Goal: Obtain resource: Download file/media

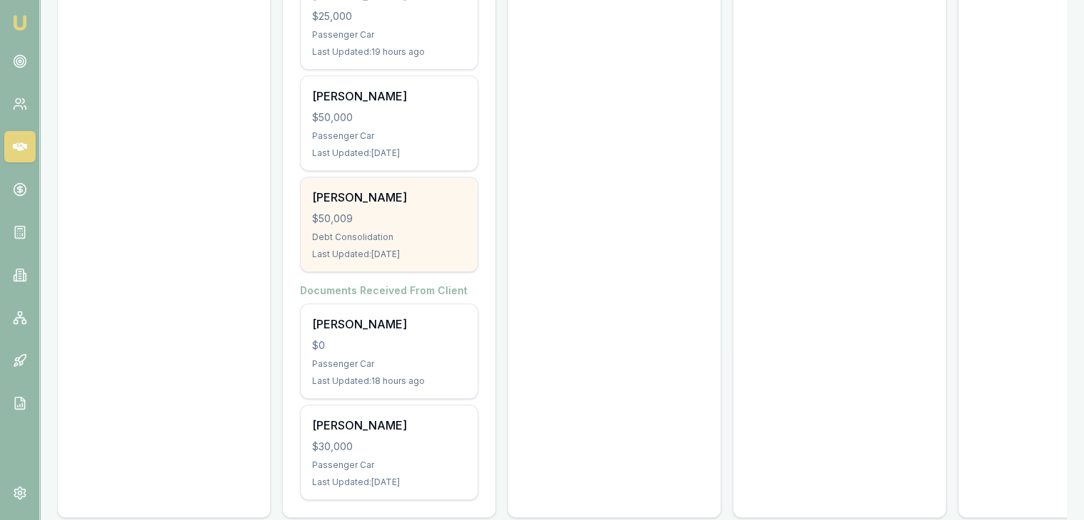
scroll to position [576, 0]
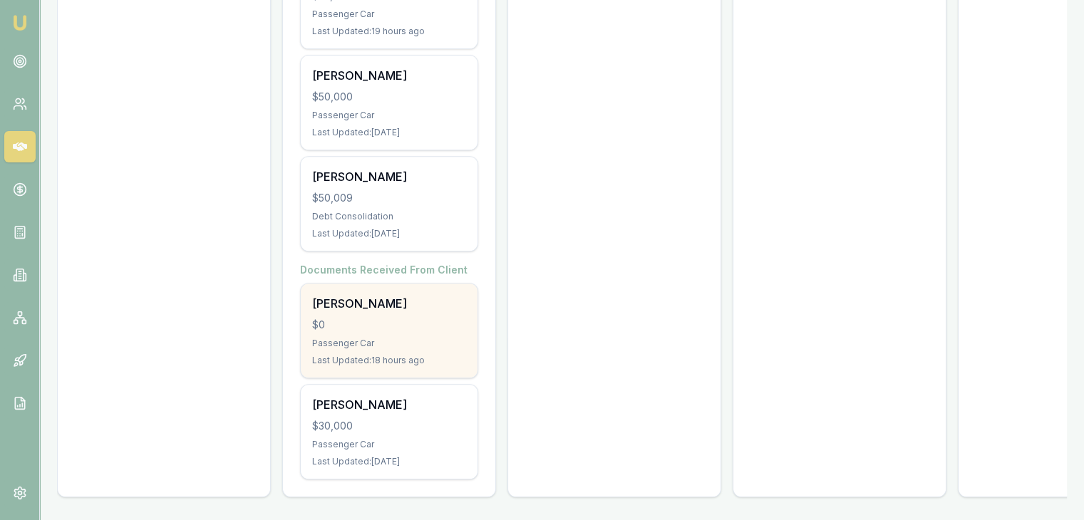
click at [363, 318] on div "$0" at bounding box center [389, 325] width 154 height 14
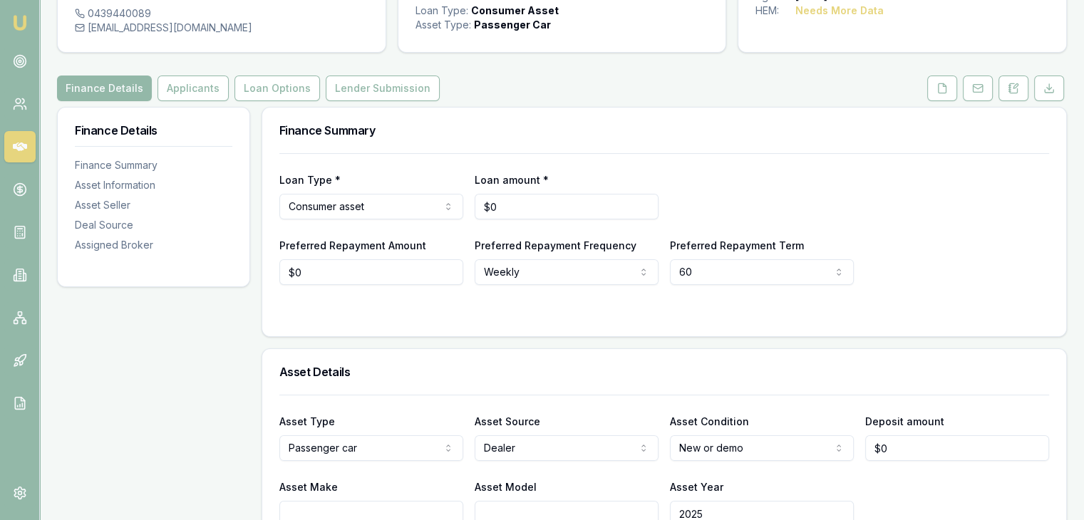
scroll to position [71, 0]
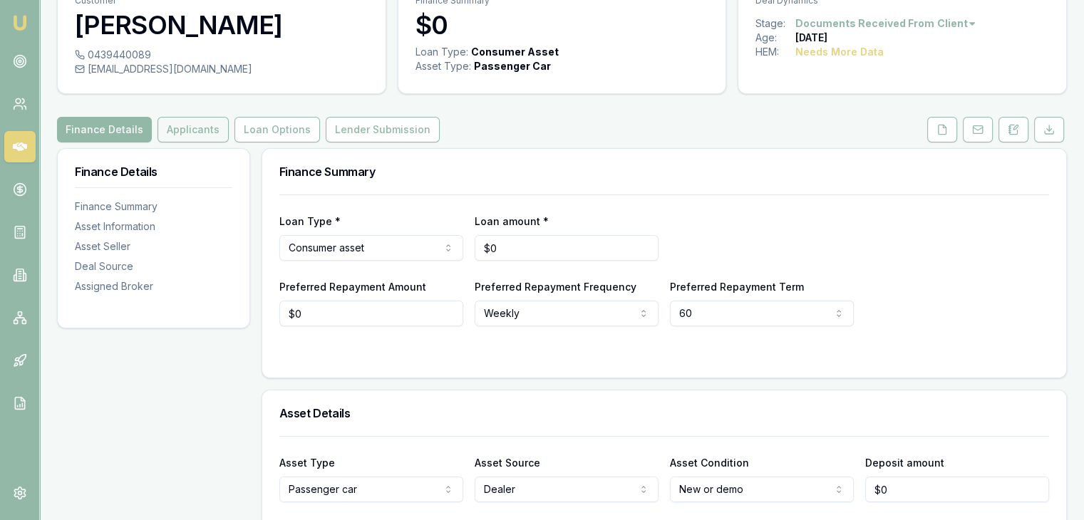
click at [188, 133] on button "Applicants" at bounding box center [192, 130] width 71 height 26
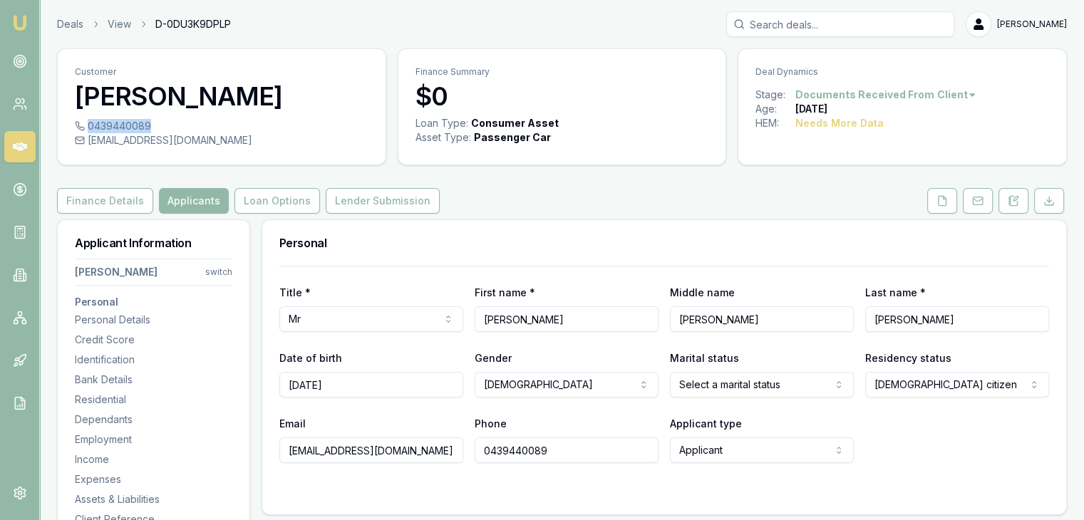
drag, startPoint x: 87, startPoint y: 124, endPoint x: 148, endPoint y: 125, distance: 61.3
click at [148, 125] on div "0439440089" at bounding box center [222, 126] width 294 height 14
copy div "0439440089"
drag, startPoint x: 87, startPoint y: 144, endPoint x: 237, endPoint y: 141, distance: 150.4
click at [237, 141] on div "[EMAIL_ADDRESS][DOMAIN_NAME]" at bounding box center [222, 140] width 294 height 14
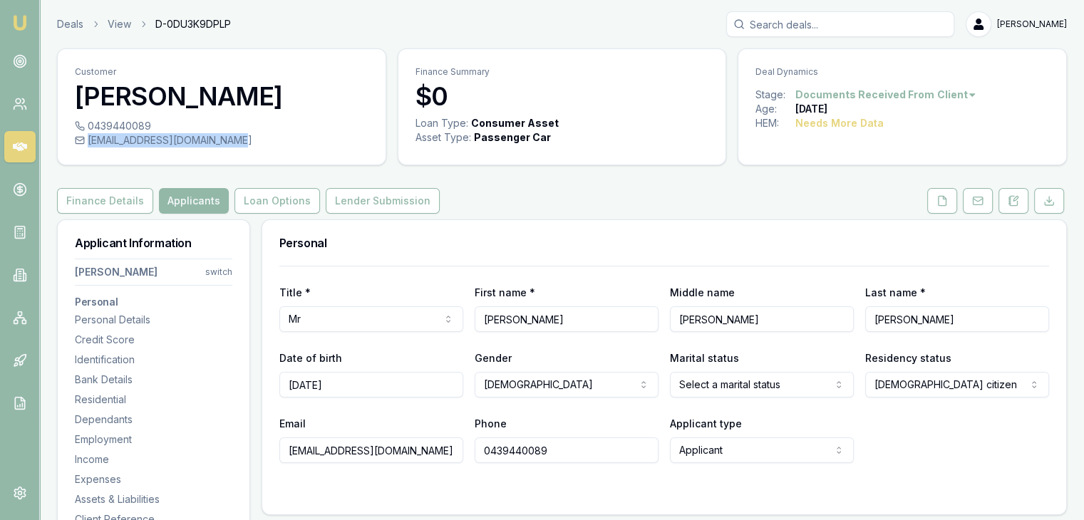
copy div "[EMAIL_ADDRESS][DOMAIN_NAME]"
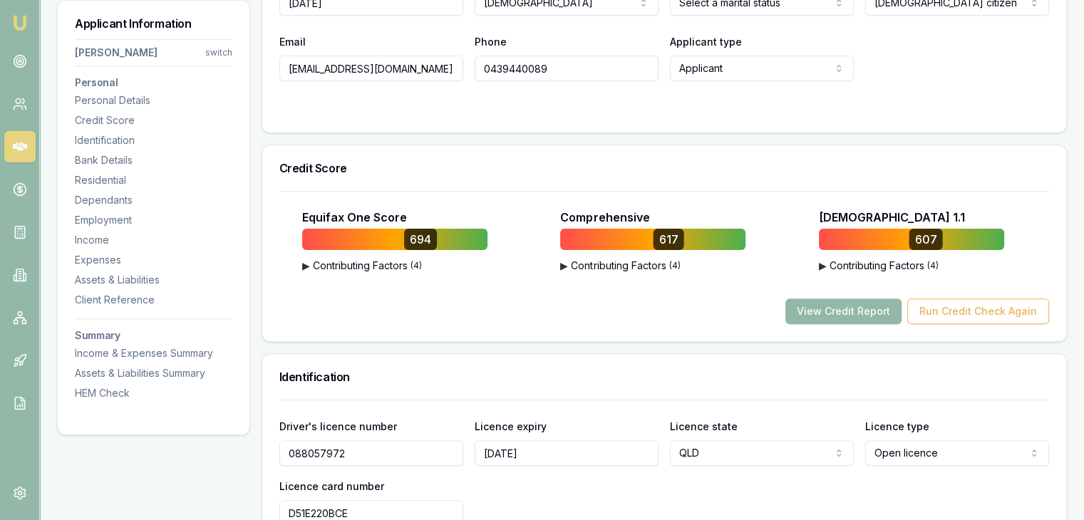
scroll to position [499, 0]
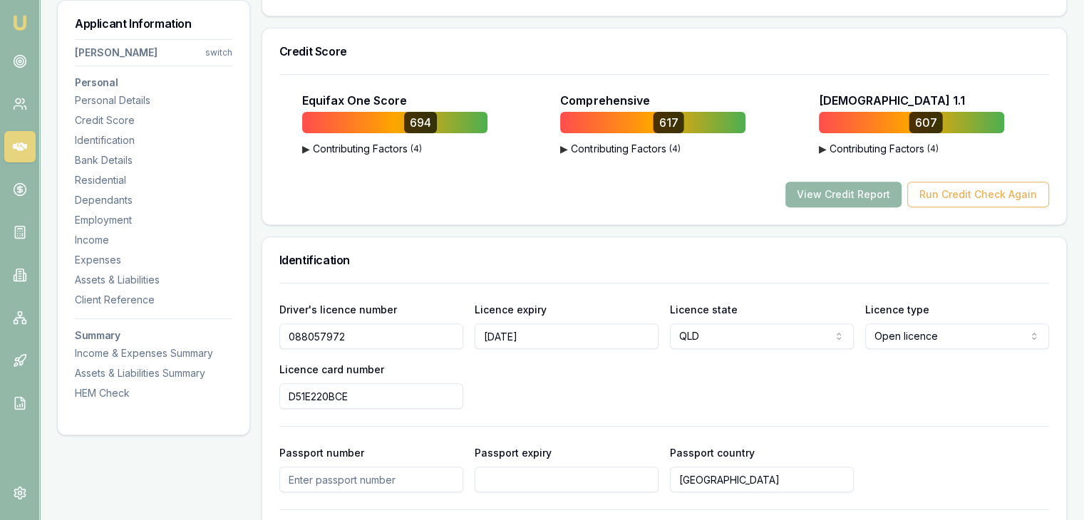
drag, startPoint x: 352, startPoint y: 334, endPoint x: 261, endPoint y: 330, distance: 91.3
click at [261, 330] on div "Identification Driver's licence number [DRIVERS_LICENSE_NUMBER] Licence expiry …" at bounding box center [663, 462] width 805 height 451
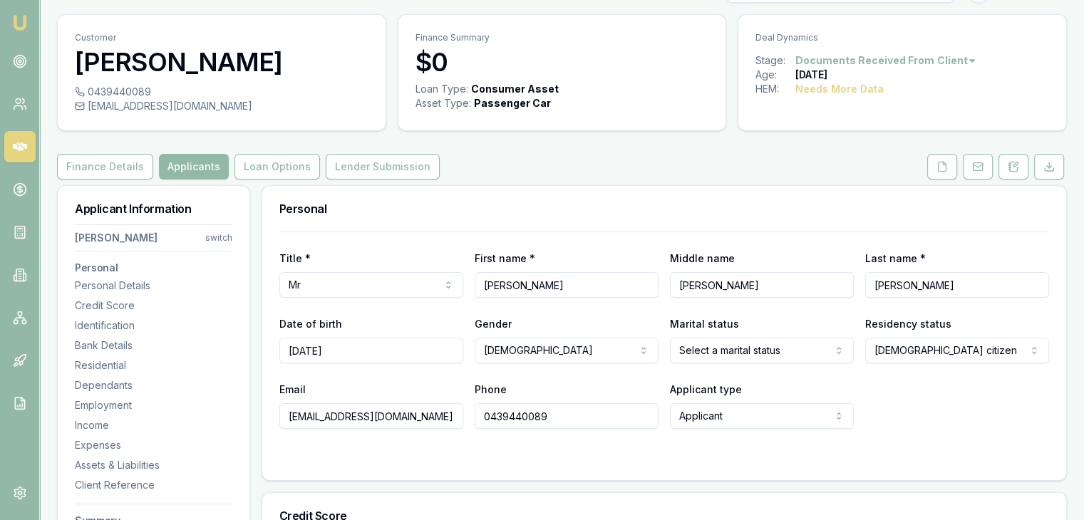
scroll to position [0, 0]
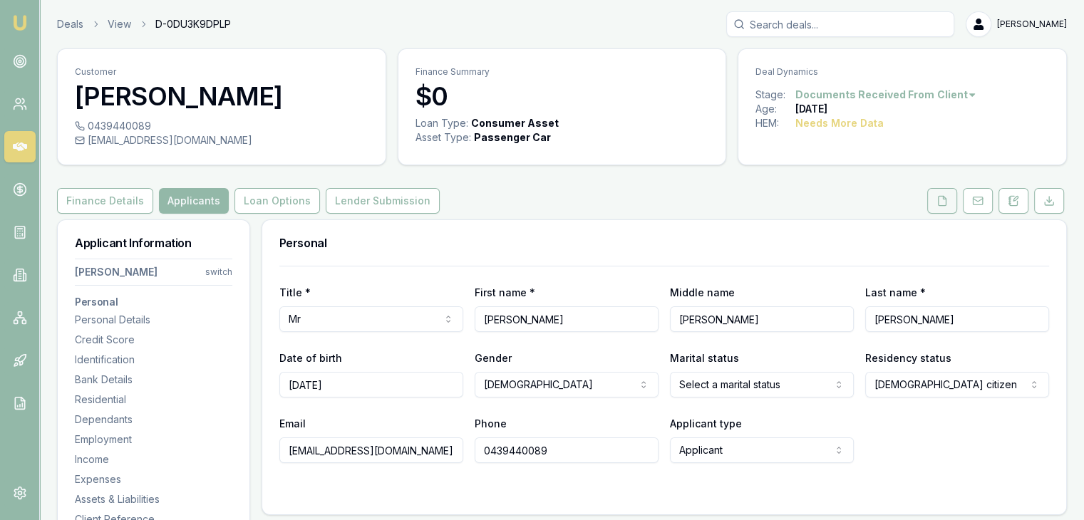
click at [943, 197] on polyline at bounding box center [944, 197] width 3 height 3
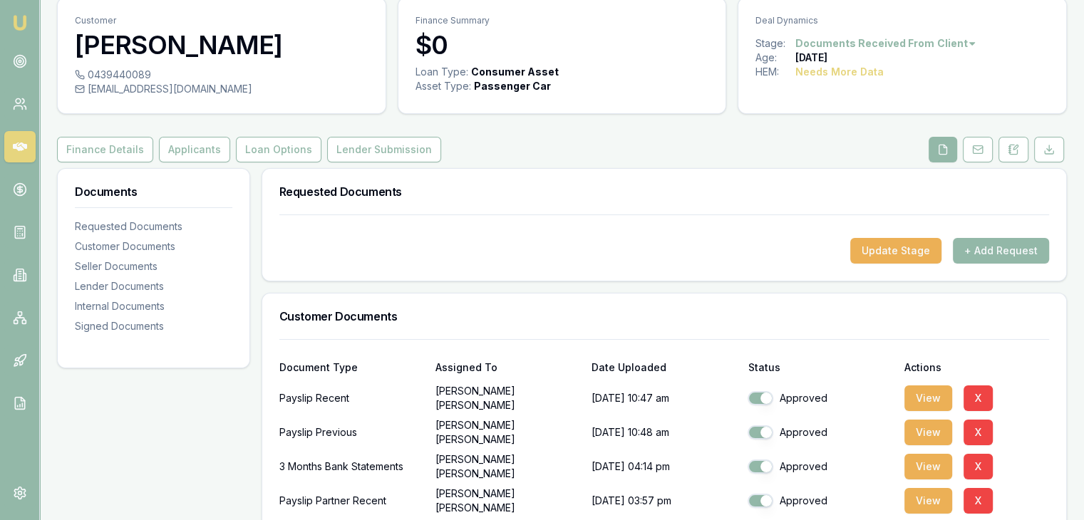
scroll to position [214, 0]
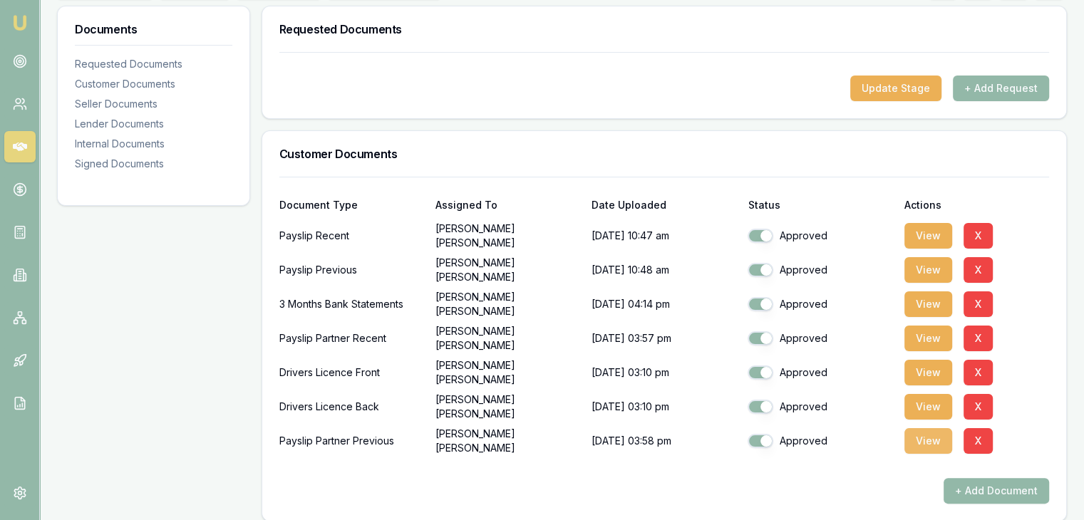
click at [933, 442] on button "View" at bounding box center [928, 441] width 48 height 26
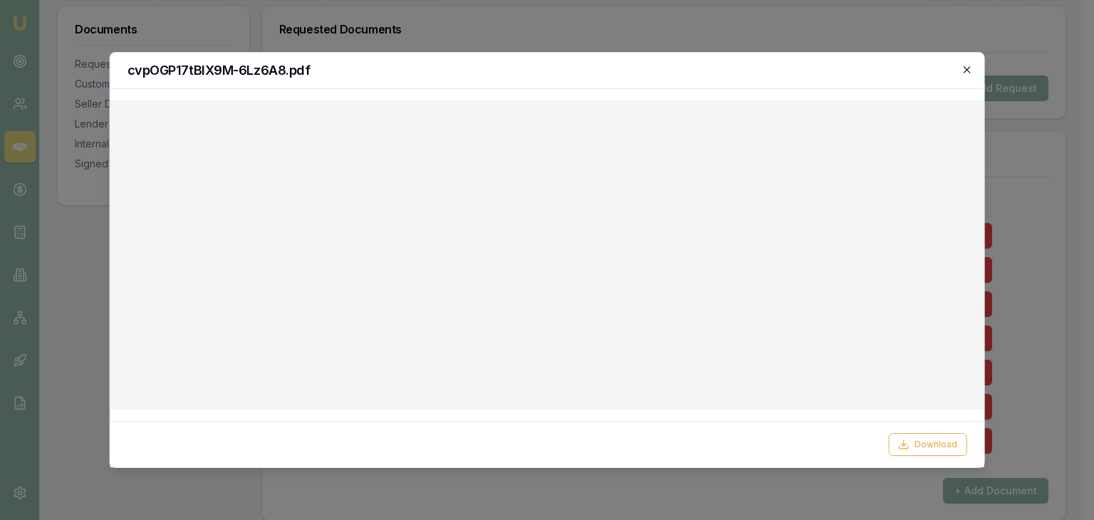
click at [969, 69] on icon "button" at bounding box center [966, 69] width 11 height 11
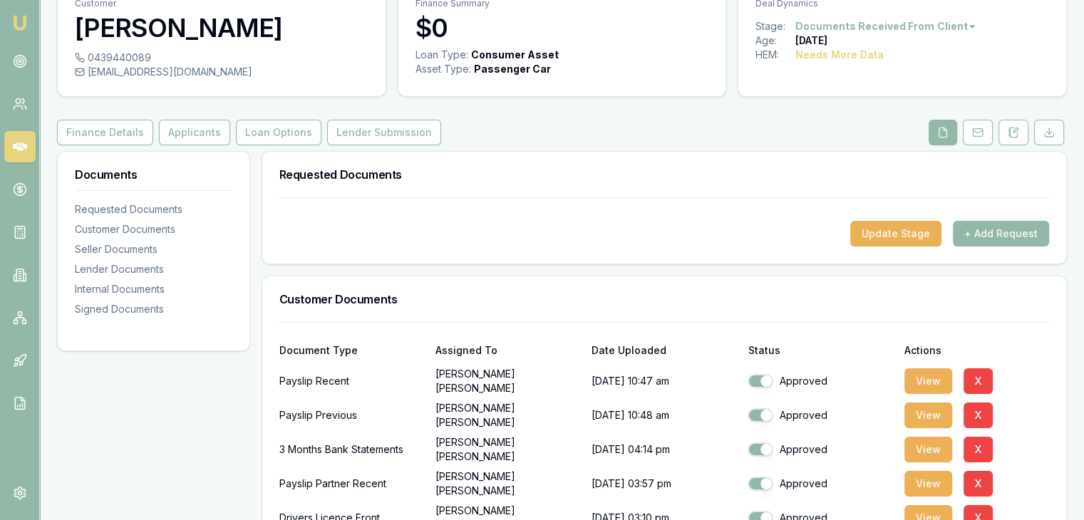
scroll to position [0, 0]
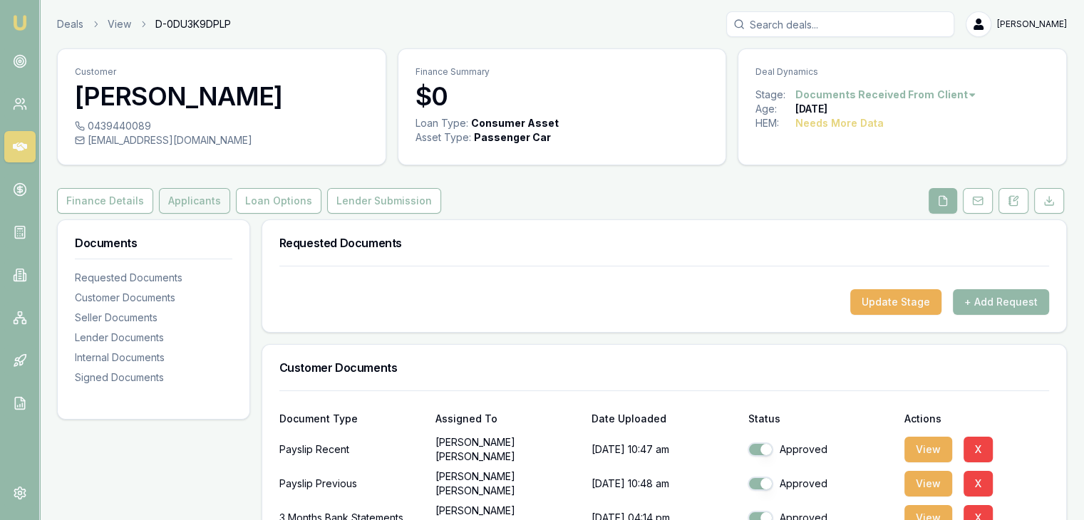
click at [180, 202] on button "Applicants" at bounding box center [194, 201] width 71 height 26
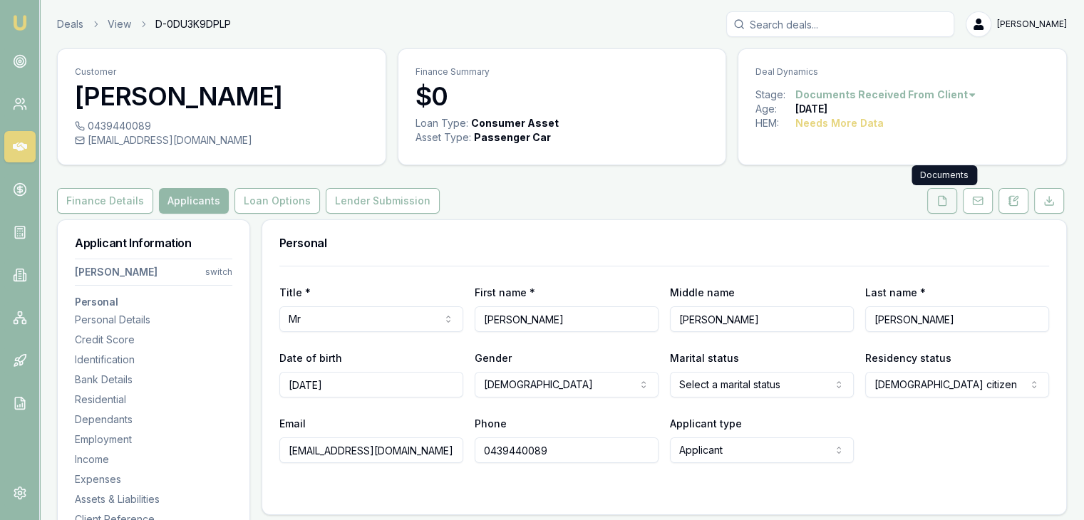
click at [946, 196] on icon at bounding box center [941, 200] width 11 height 11
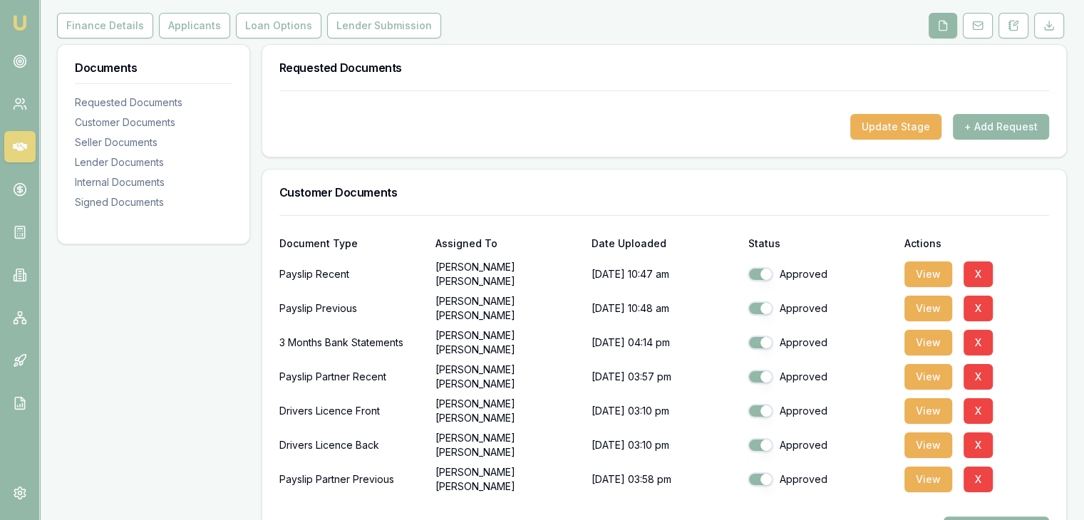
scroll to position [214, 0]
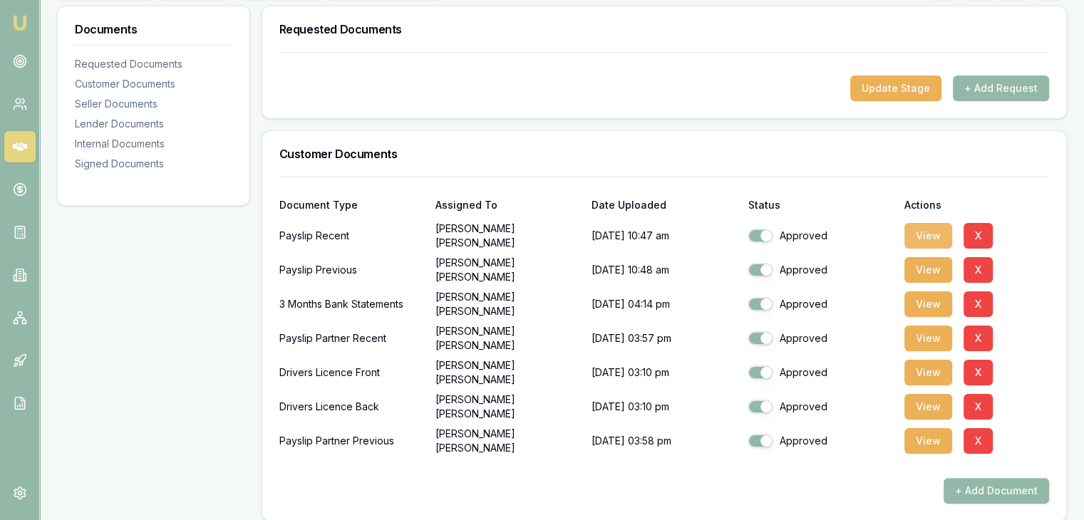
click at [923, 234] on button "View" at bounding box center [928, 236] width 48 height 26
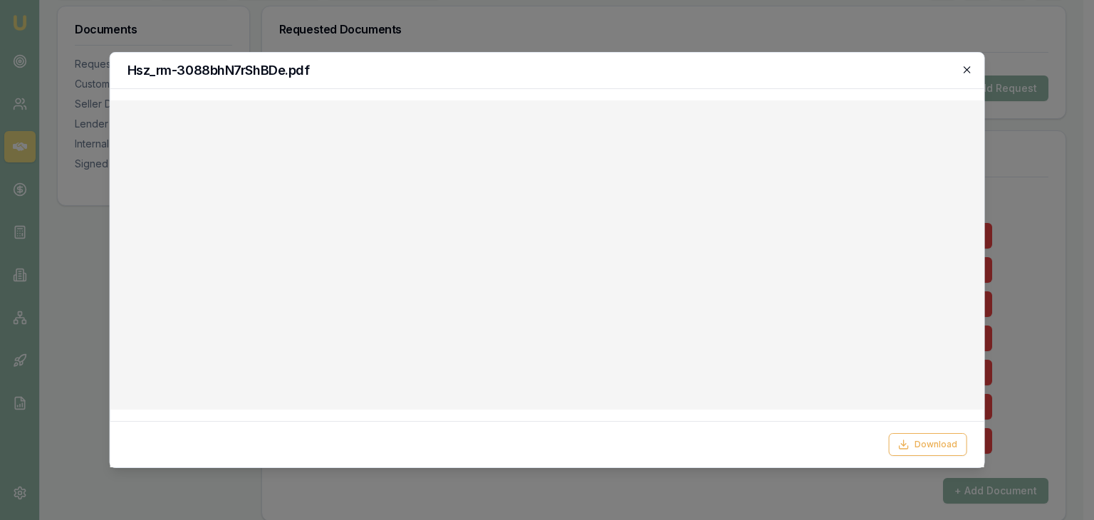
click at [969, 66] on icon "button" at bounding box center [966, 69] width 11 height 11
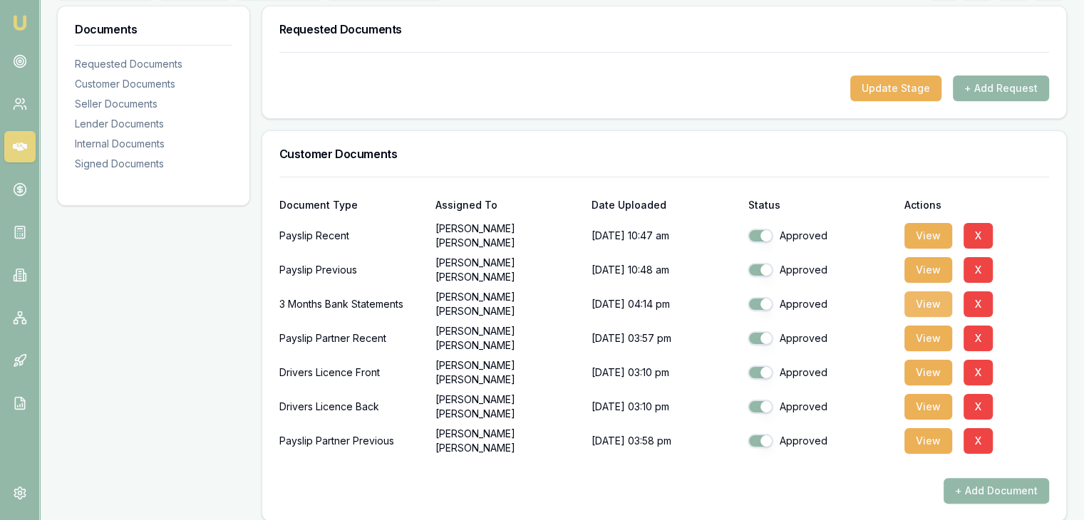
click at [930, 303] on button "View" at bounding box center [928, 304] width 48 height 26
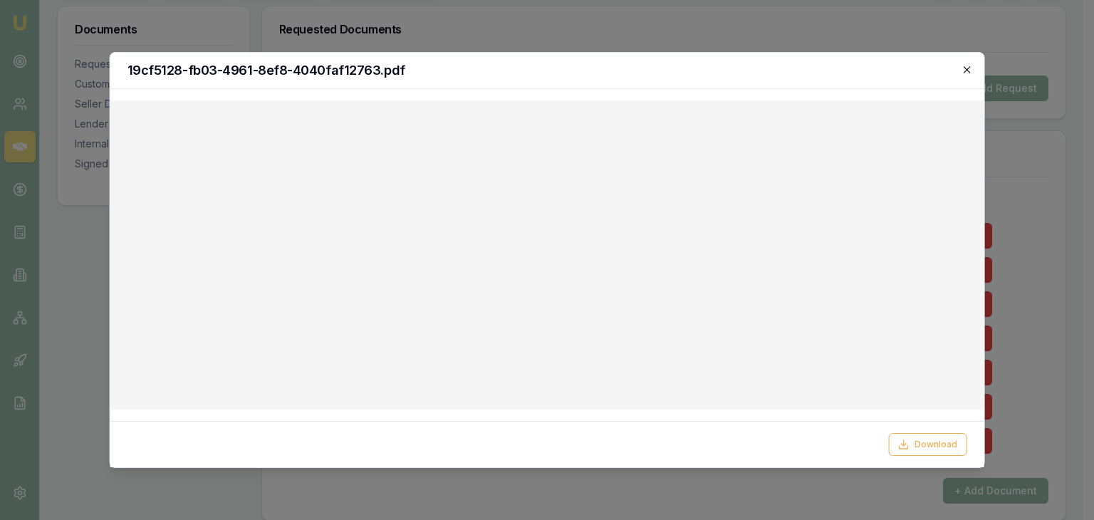
click at [967, 67] on icon "button" at bounding box center [966, 69] width 11 height 11
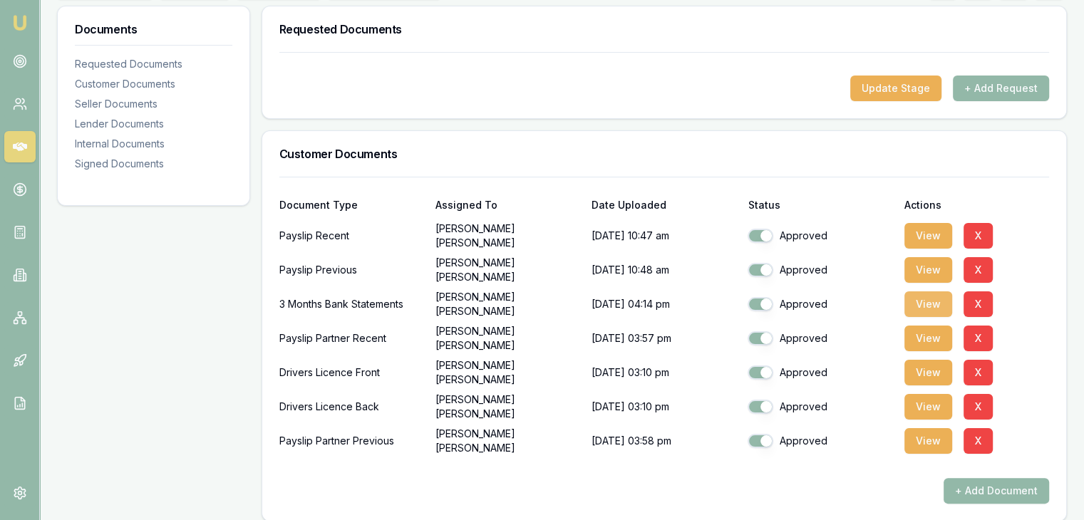
click at [924, 306] on button "View" at bounding box center [928, 304] width 48 height 26
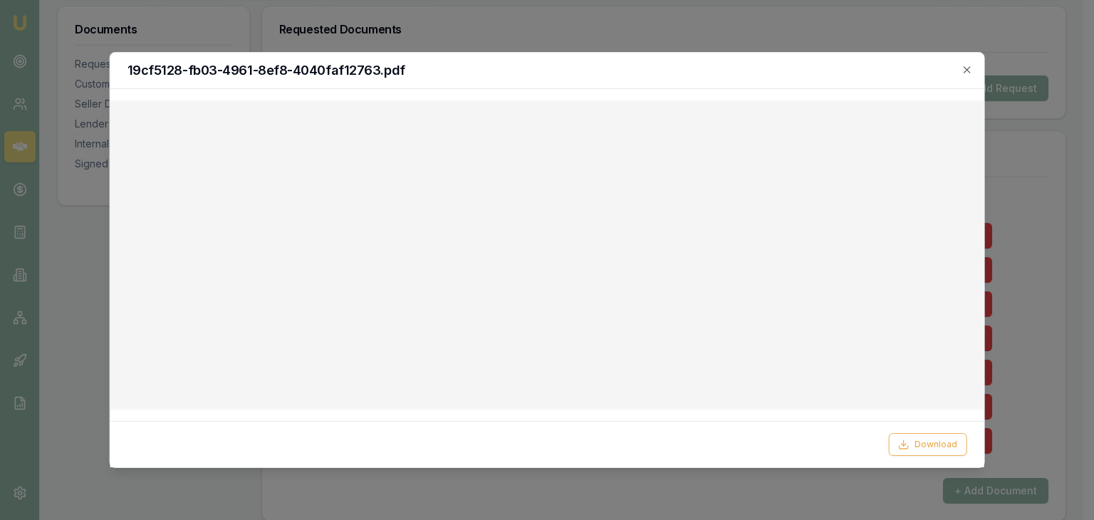
click at [1029, 189] on div at bounding box center [547, 260] width 1094 height 520
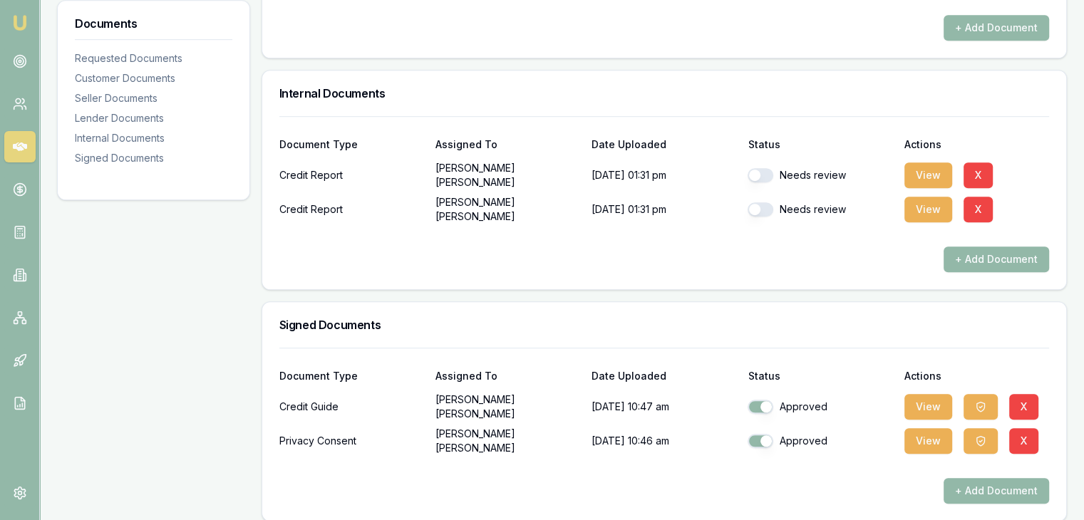
scroll to position [890, 0]
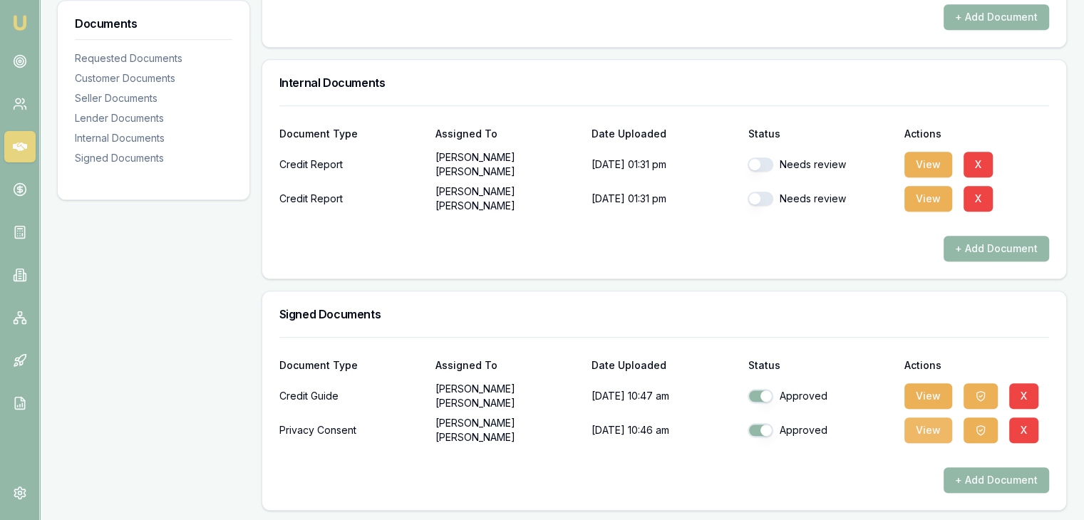
click at [918, 425] on button "View" at bounding box center [928, 430] width 48 height 26
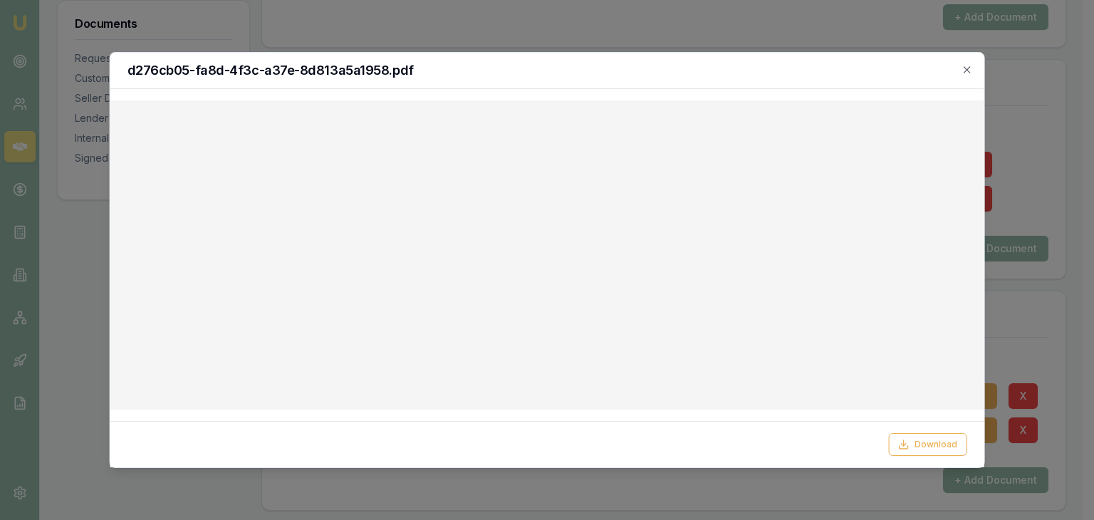
click at [1044, 163] on div at bounding box center [547, 260] width 1094 height 520
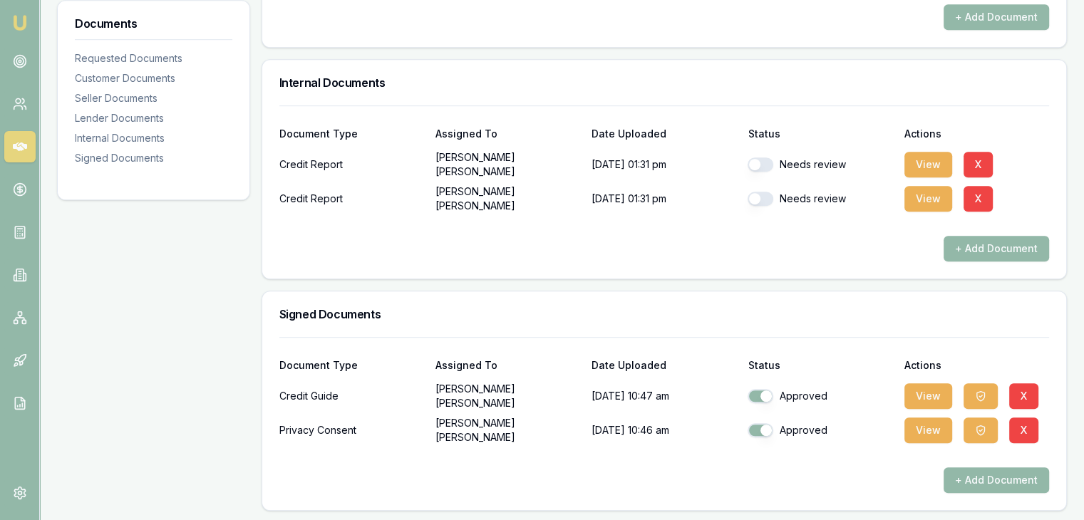
click at [766, 163] on button "button" at bounding box center [760, 164] width 26 height 14
checkbox input "true"
click at [764, 197] on button "button" at bounding box center [760, 199] width 26 height 14
checkbox input "true"
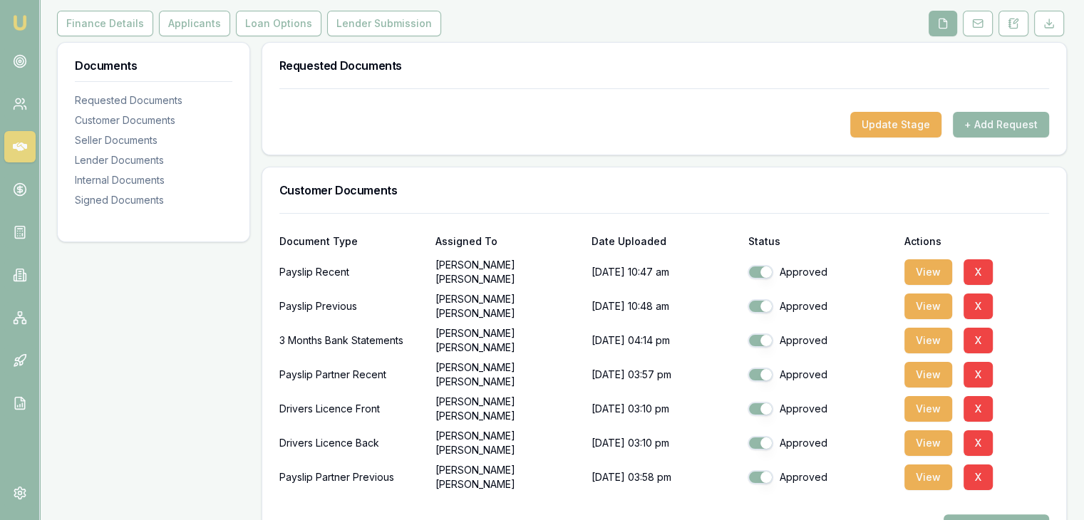
scroll to position [249, 0]
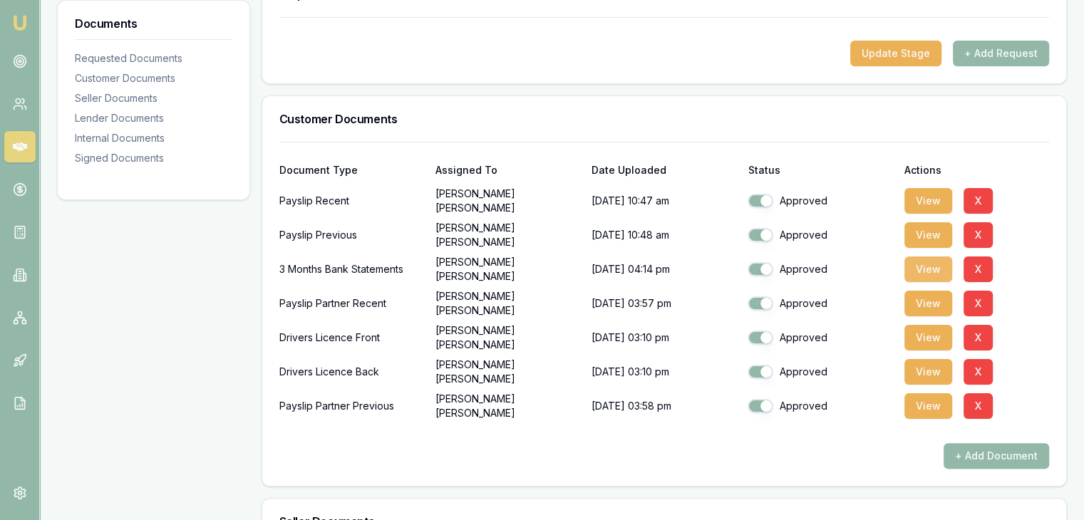
click at [926, 266] on button "View" at bounding box center [928, 269] width 48 height 26
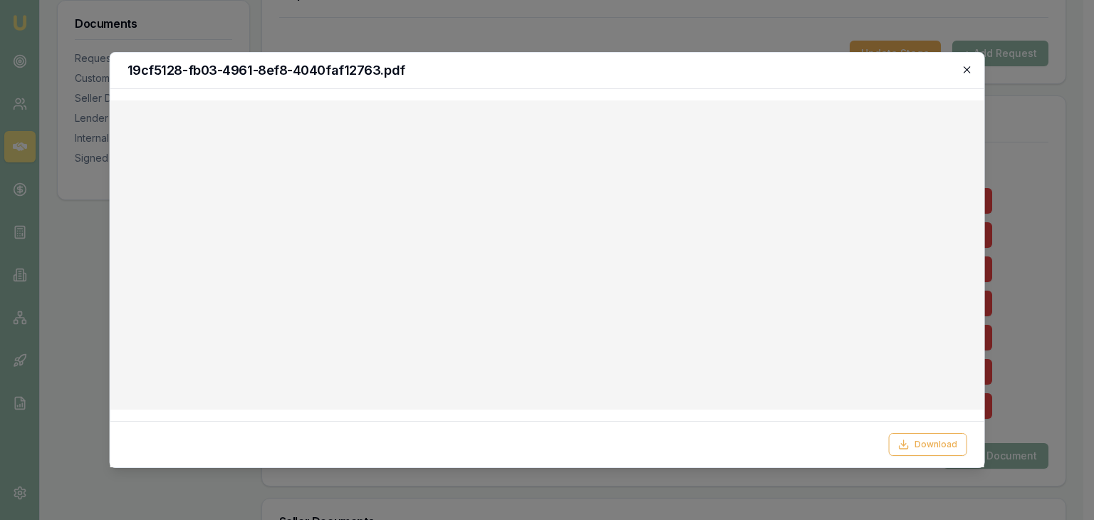
click at [970, 70] on icon "button" at bounding box center [966, 69] width 11 height 11
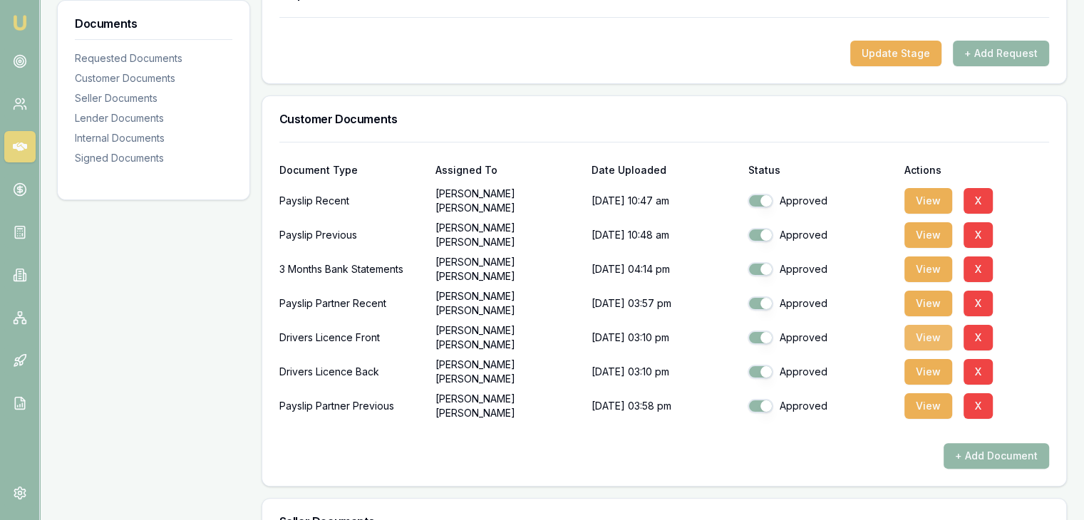
click at [928, 337] on button "View" at bounding box center [928, 338] width 48 height 26
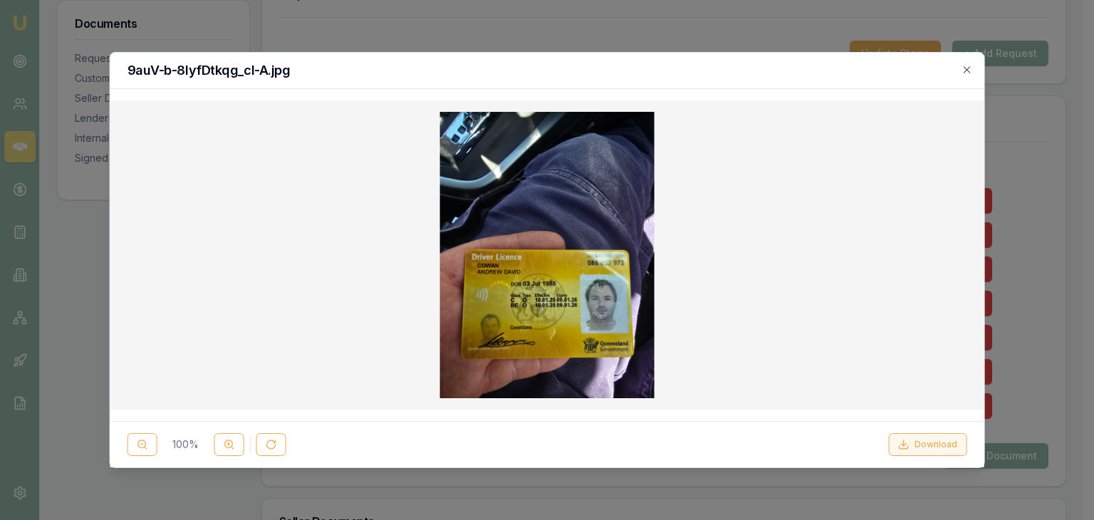
click at [933, 445] on button "Download" at bounding box center [927, 444] width 78 height 23
click at [1034, 260] on div at bounding box center [547, 260] width 1094 height 520
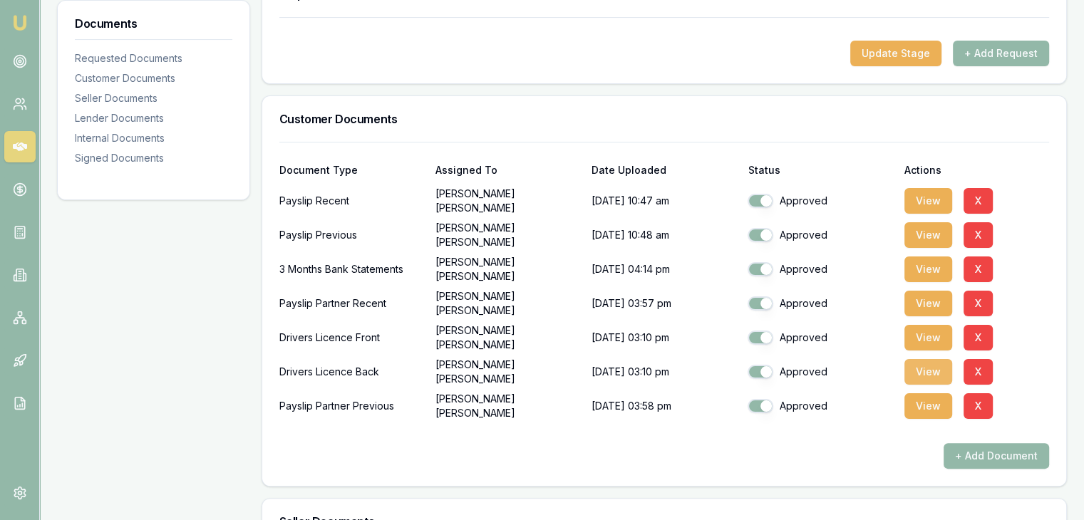
click at [923, 369] on button "View" at bounding box center [928, 372] width 48 height 26
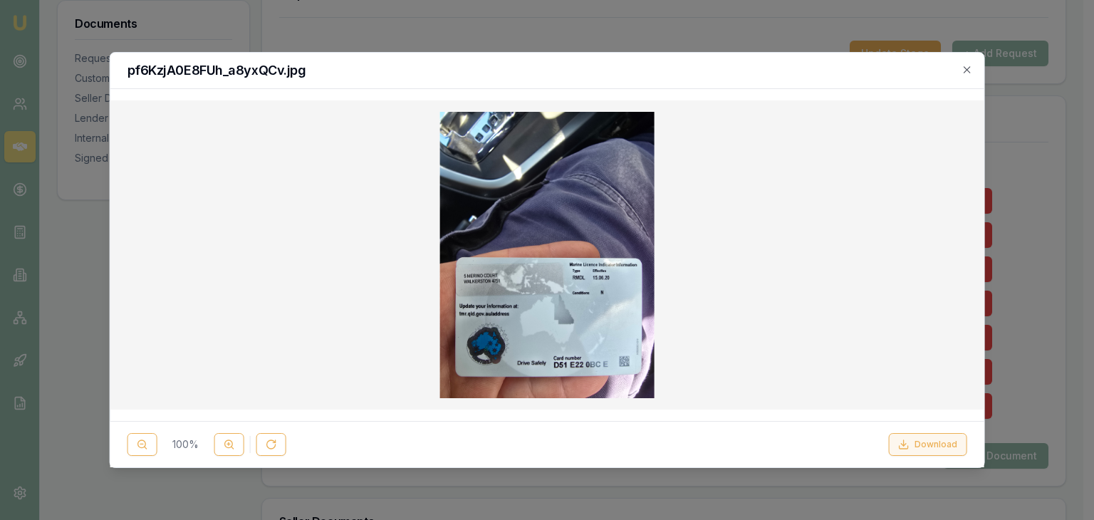
click at [925, 442] on button "Download" at bounding box center [927, 444] width 78 height 23
click at [1048, 254] on div at bounding box center [547, 260] width 1094 height 520
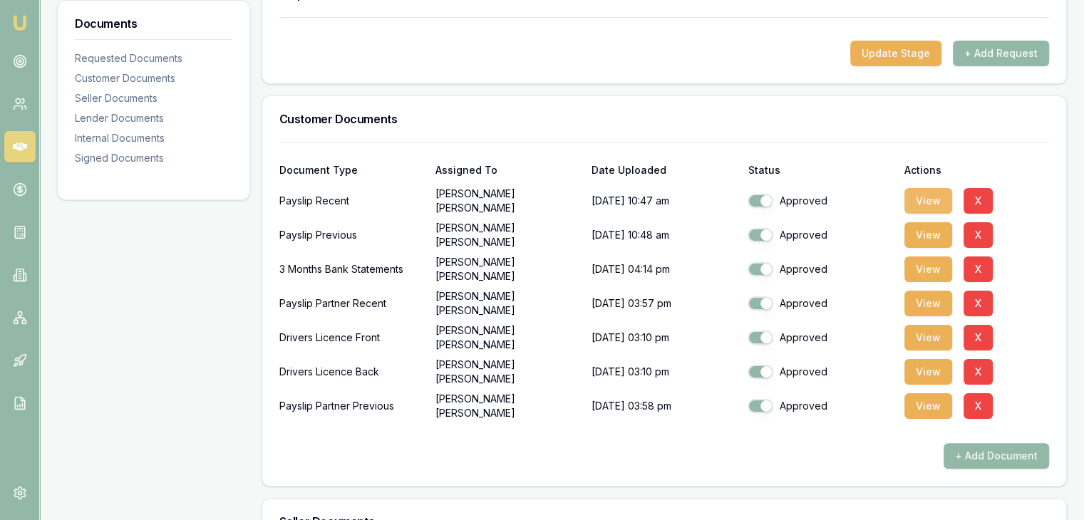
click at [929, 198] on button "View" at bounding box center [928, 201] width 48 height 26
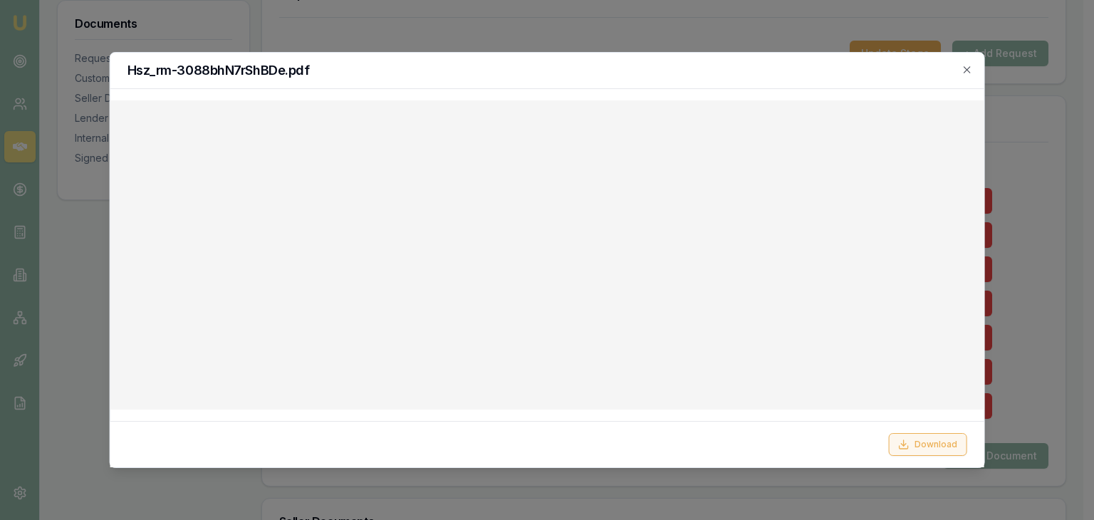
click at [926, 445] on button "Download" at bounding box center [927, 444] width 78 height 23
click at [1052, 328] on div at bounding box center [547, 260] width 1094 height 520
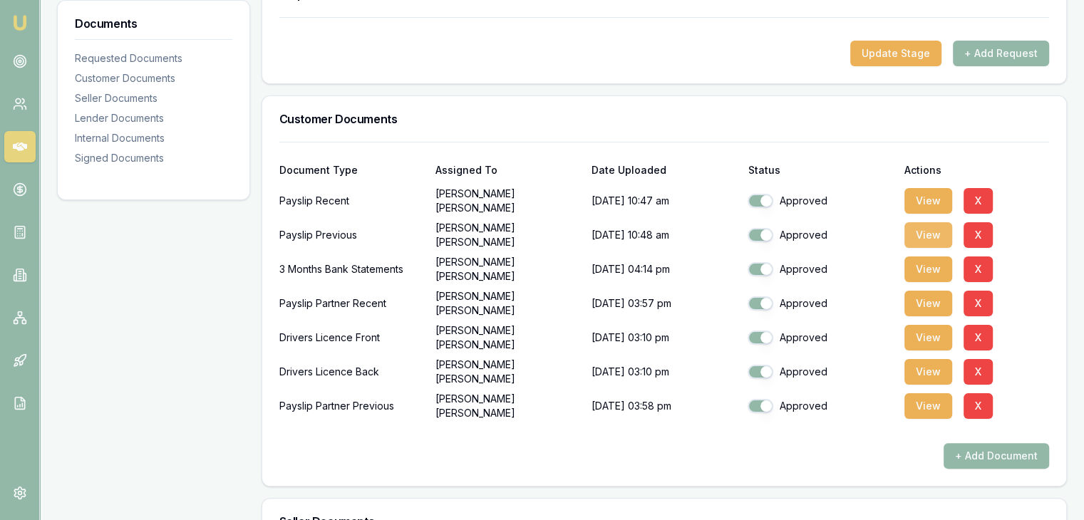
click at [926, 234] on button "View" at bounding box center [928, 235] width 48 height 26
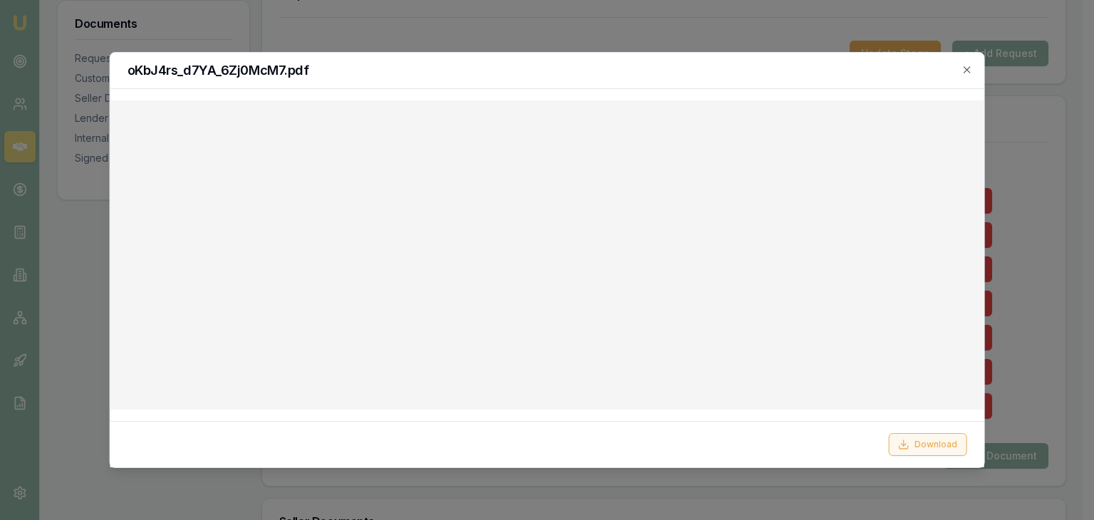
click at [928, 444] on button "Download" at bounding box center [927, 444] width 78 height 23
click at [967, 66] on icon "button" at bounding box center [966, 69] width 11 height 11
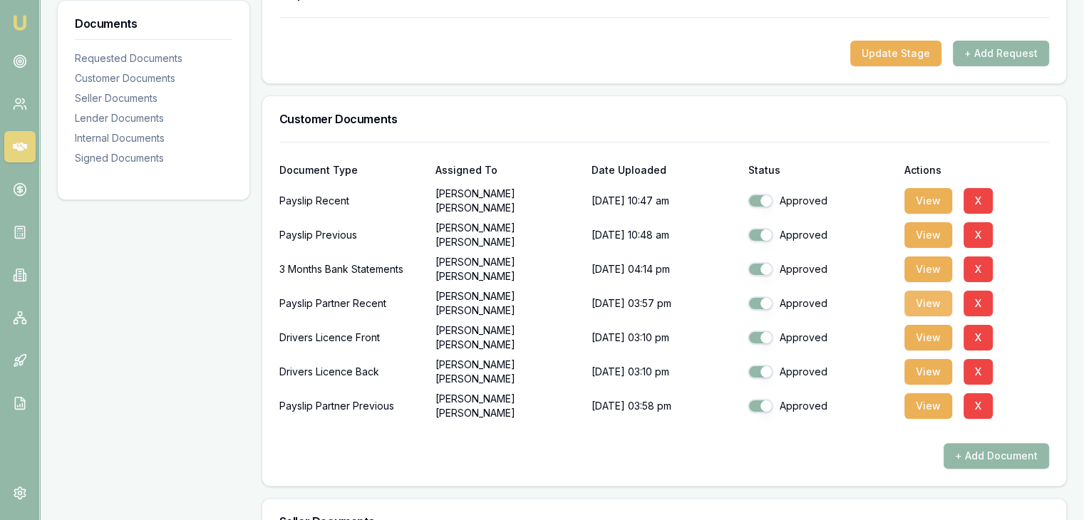
click at [929, 301] on button "View" at bounding box center [928, 304] width 48 height 26
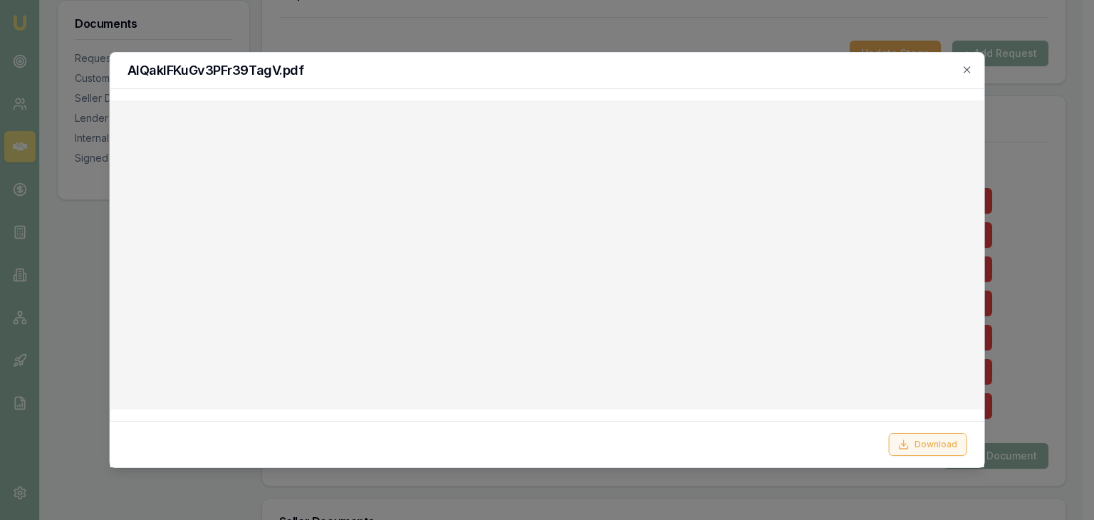
click at [938, 442] on button "Download" at bounding box center [927, 444] width 78 height 23
click at [1034, 355] on div at bounding box center [547, 260] width 1094 height 520
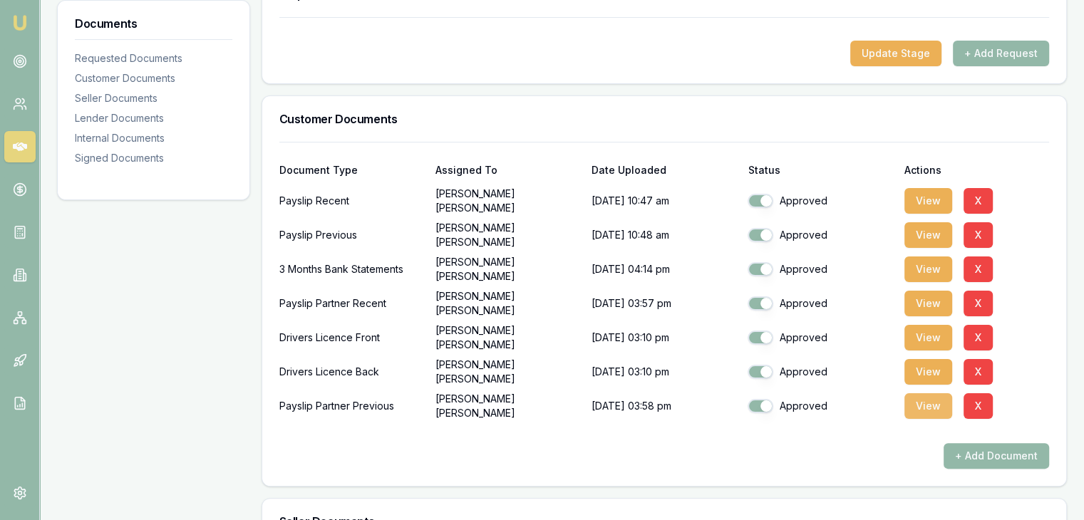
click at [926, 408] on button "View" at bounding box center [928, 406] width 48 height 26
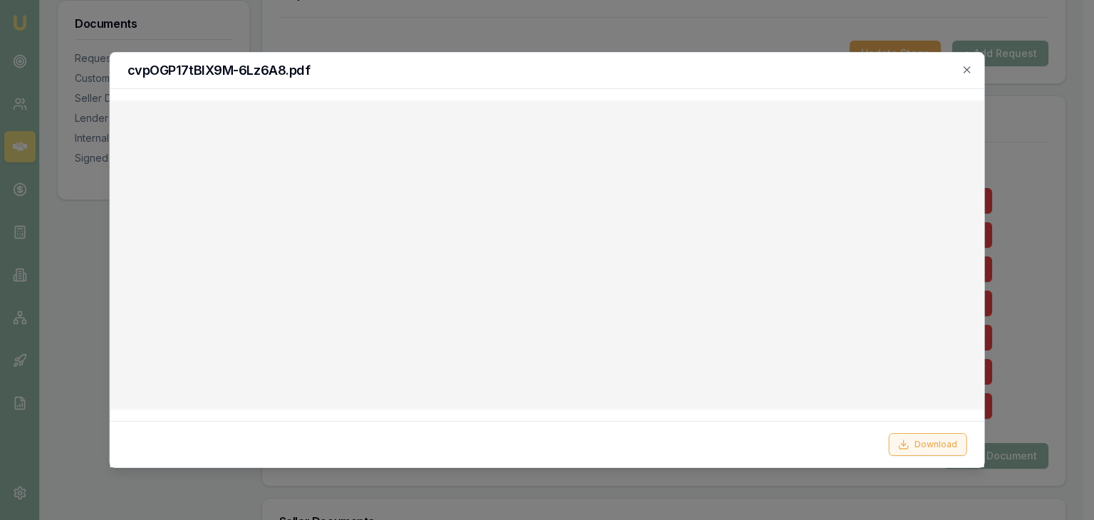
click at [935, 442] on button "Download" at bounding box center [927, 444] width 78 height 23
click at [1032, 164] on div at bounding box center [547, 260] width 1094 height 520
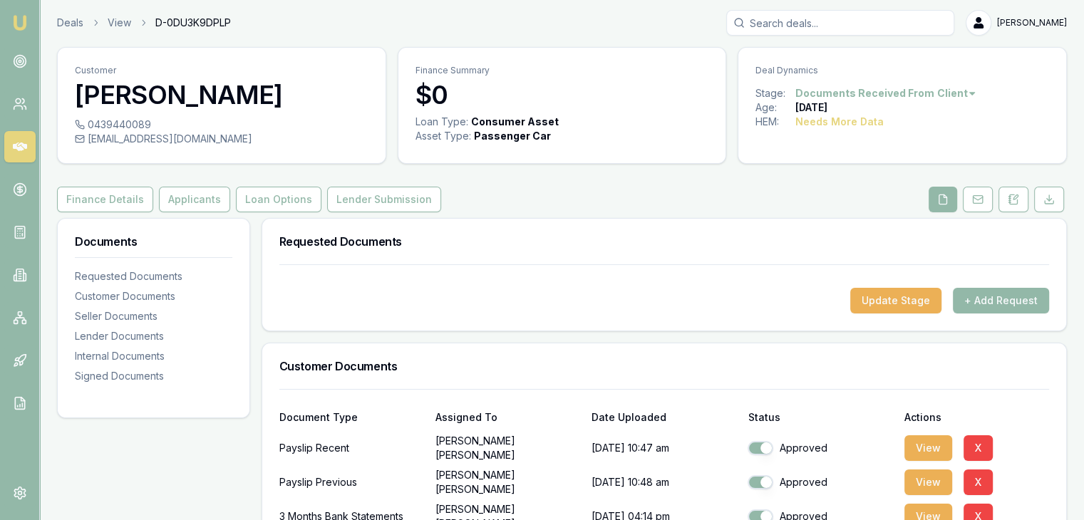
scroll to position [0, 0]
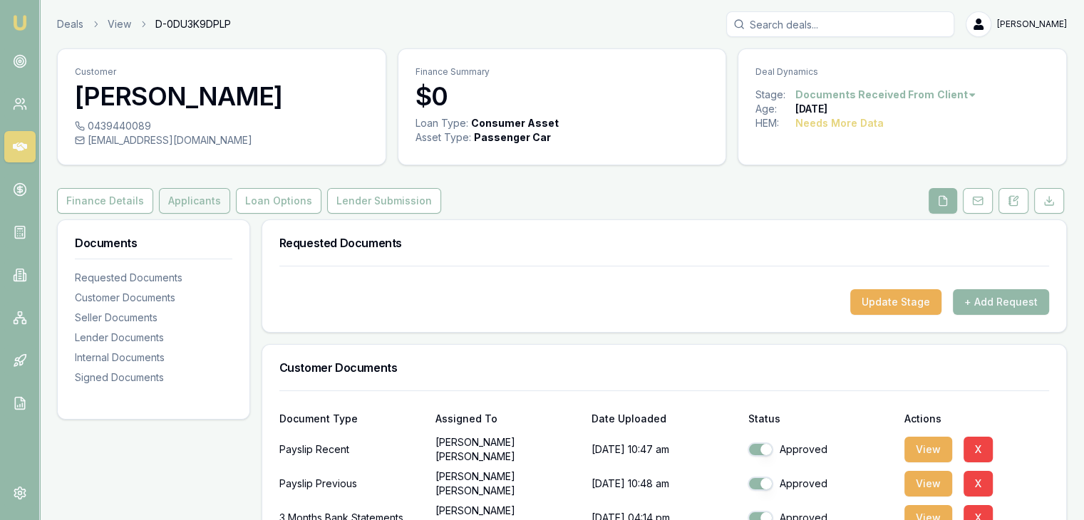
click at [193, 197] on button "Applicants" at bounding box center [194, 201] width 71 height 26
